Goal: Task Accomplishment & Management: Manage account settings

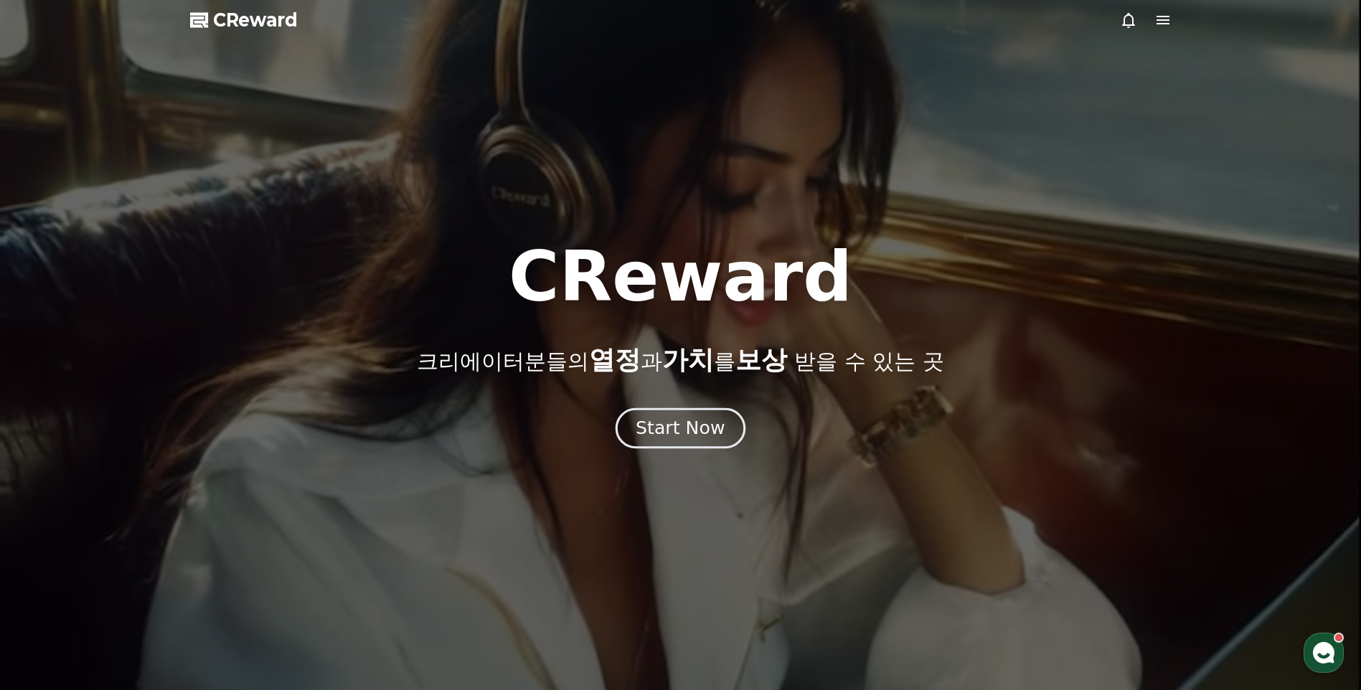
click at [715, 438] on div "Start Now" at bounding box center [680, 428] width 89 height 24
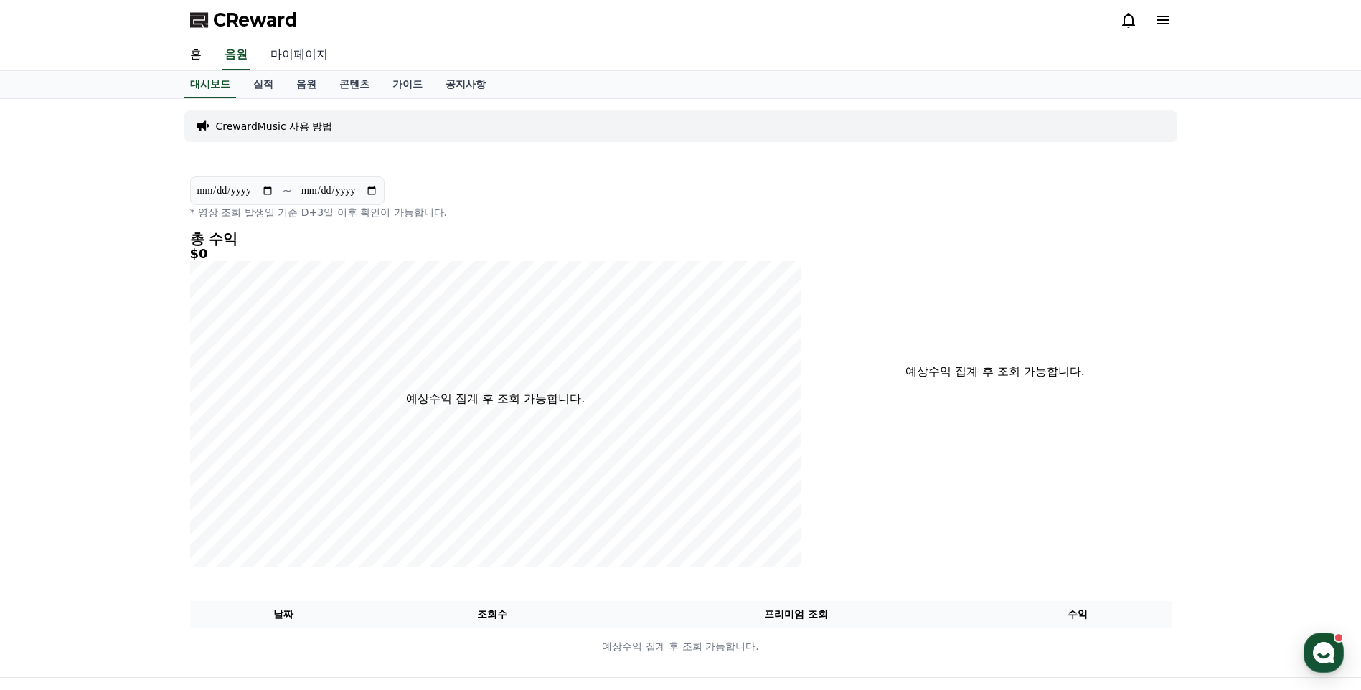
click at [316, 58] on link "마이페이지" at bounding box center [299, 55] width 80 height 30
select select "**********"
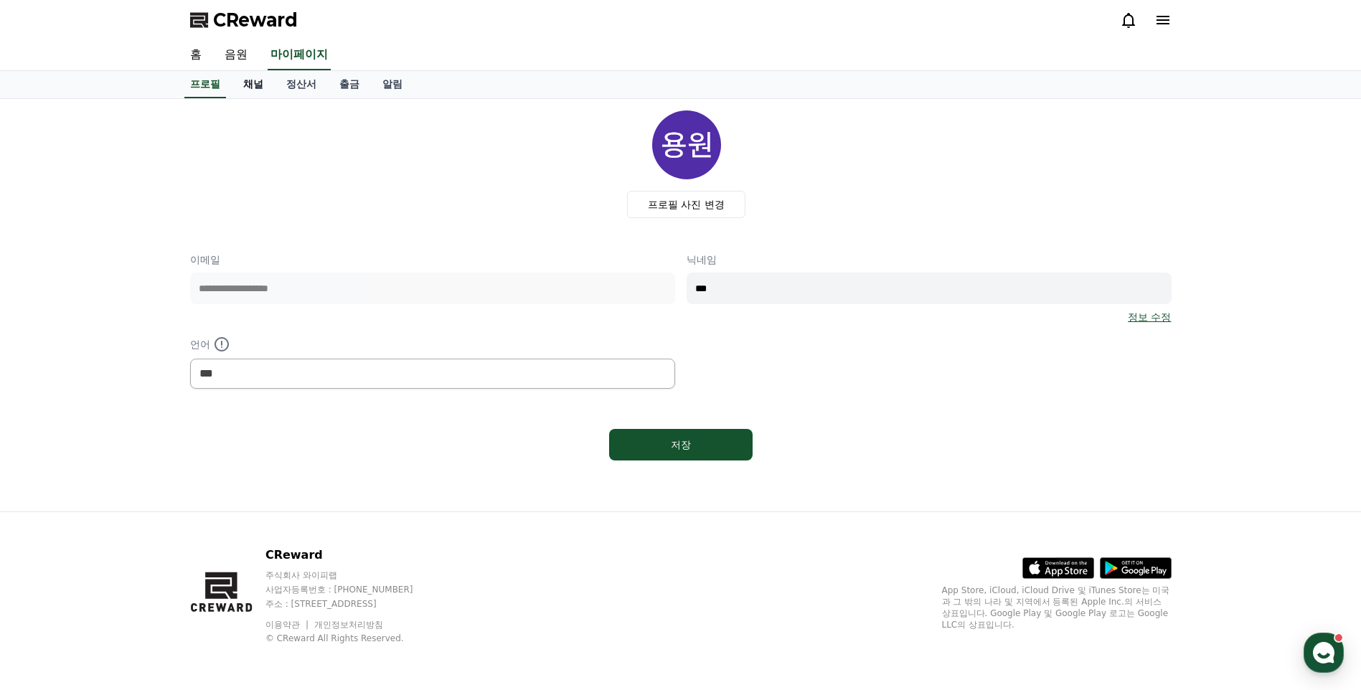
click at [263, 90] on link "채널" at bounding box center [253, 84] width 43 height 27
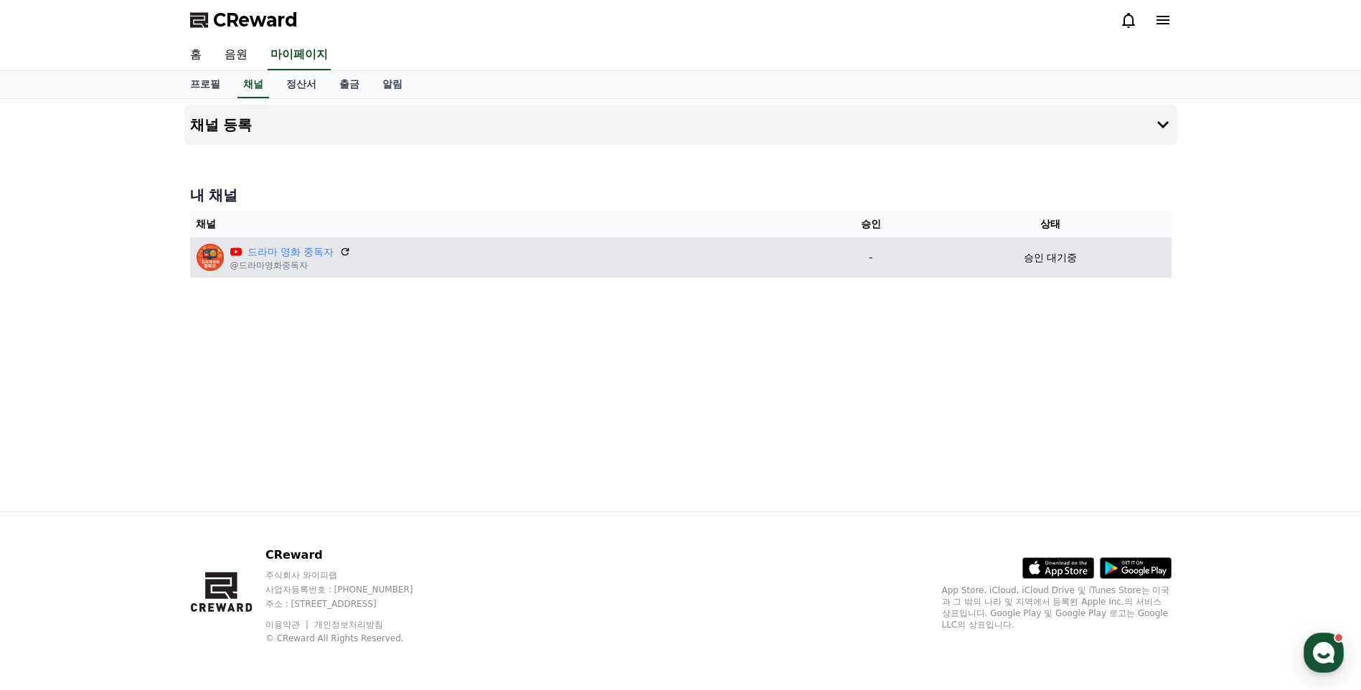
click at [516, 249] on div "드라마 영화 중독자 @드라마영화중독자" at bounding box center [501, 257] width 611 height 29
click at [349, 251] on icon at bounding box center [346, 252] width 9 height 9
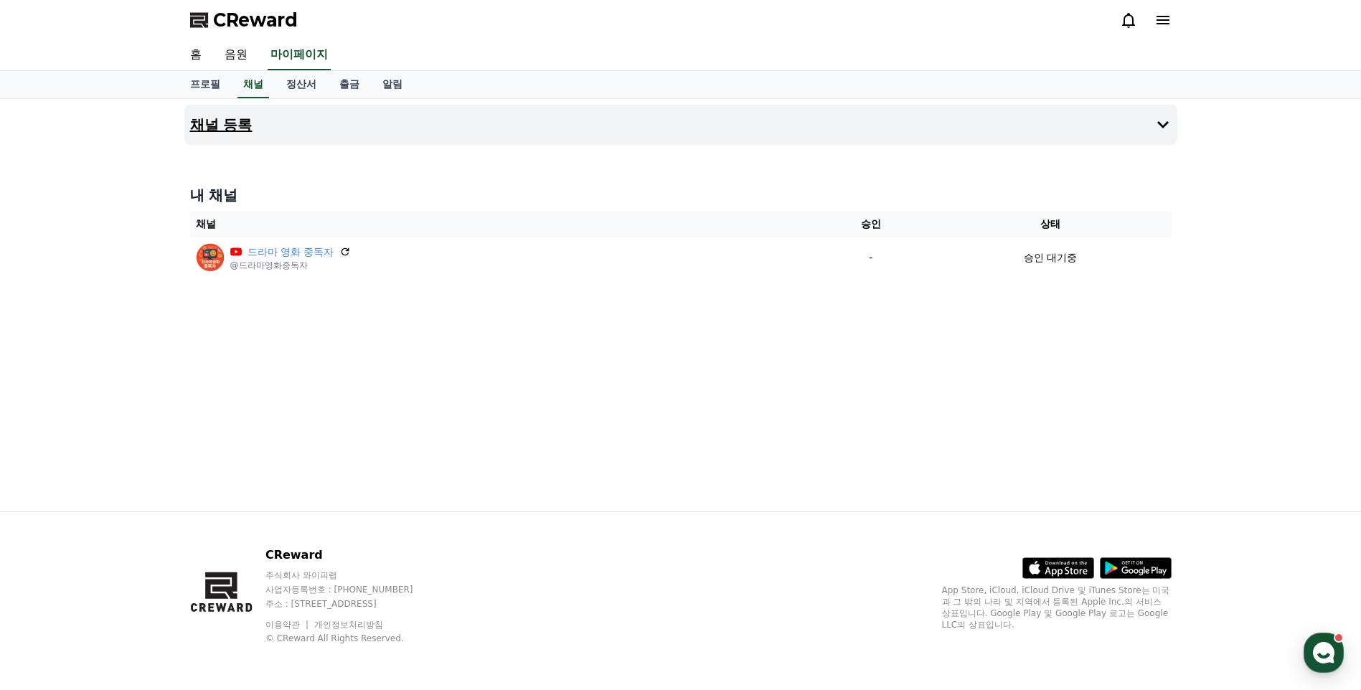
click at [494, 133] on button "채널 등록" at bounding box center [680, 125] width 993 height 40
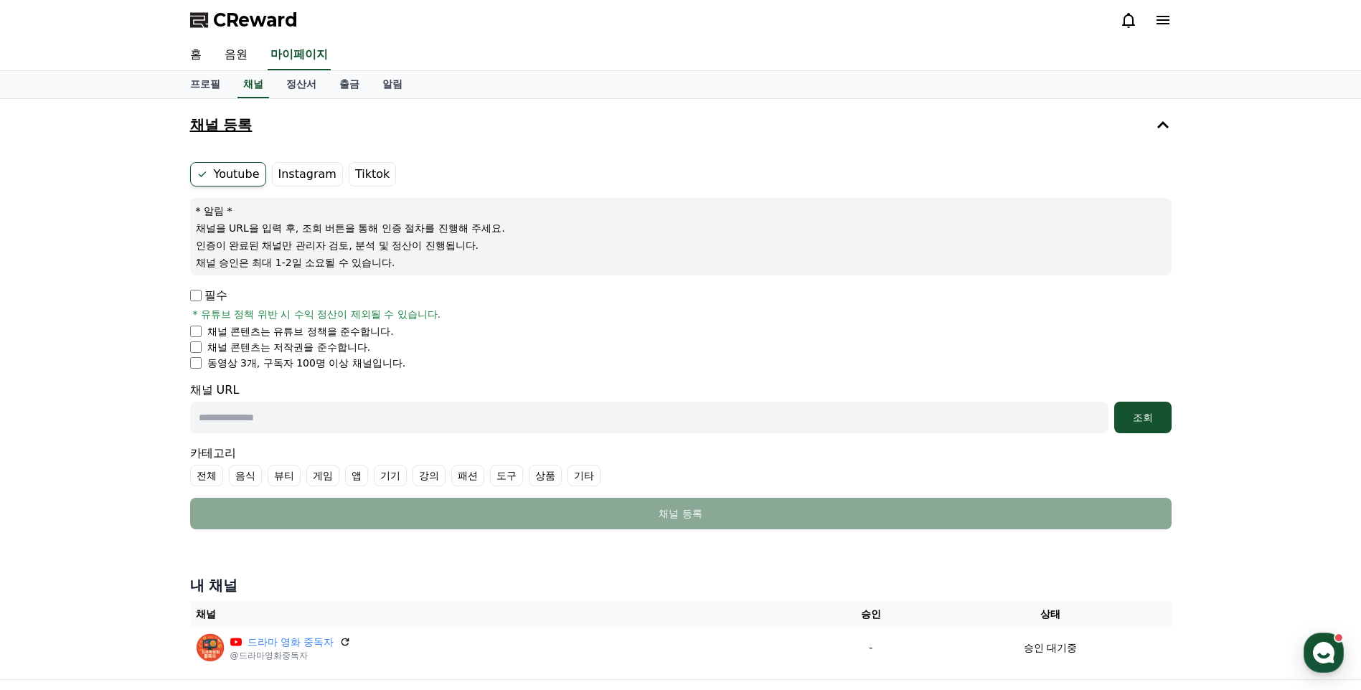
click at [1119, 121] on button "채널 등록" at bounding box center [680, 125] width 993 height 40
